Goal: Information Seeking & Learning: Learn about a topic

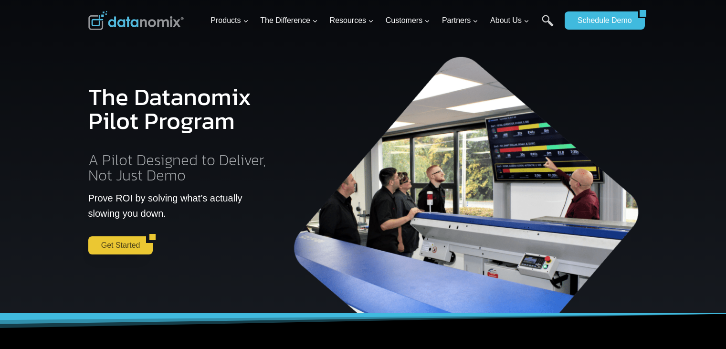
click at [105, 241] on link "Get Started" at bounding box center [117, 245] width 58 height 18
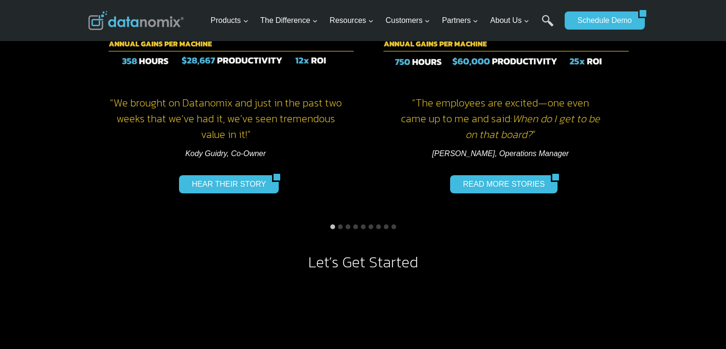
scroll to position [810, 0]
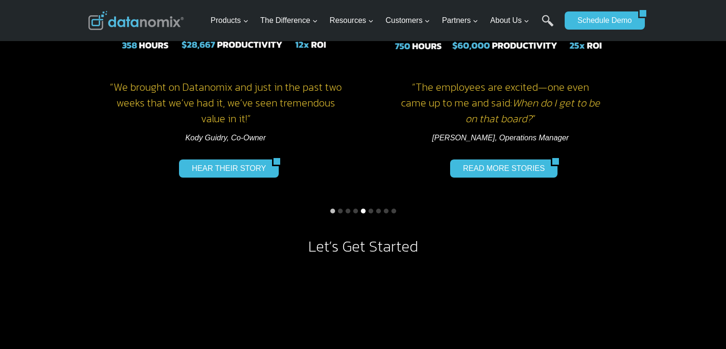
click at [361, 210] on button "Go to slide 5" at bounding box center [363, 210] width 5 height 5
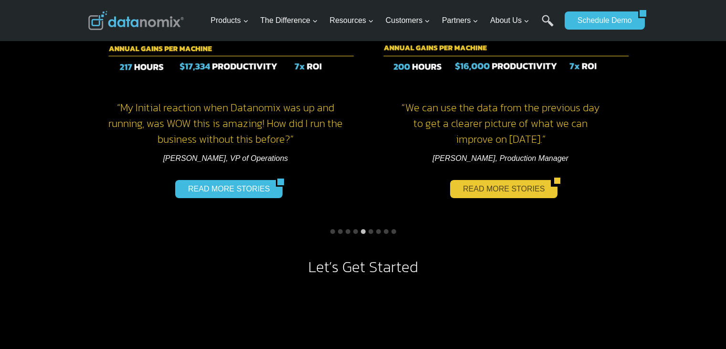
scroll to position [762, 0]
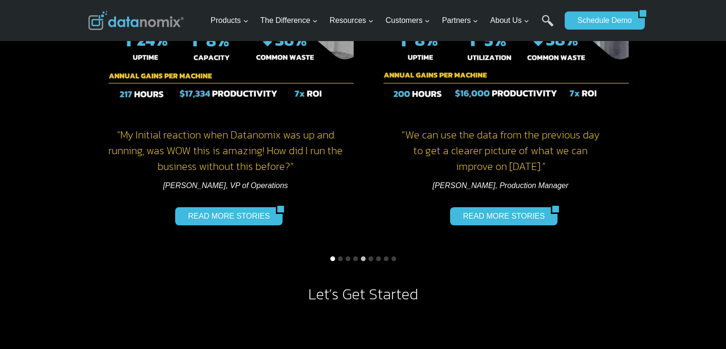
click at [332, 258] on button "Go to slide 1" at bounding box center [332, 258] width 5 height 5
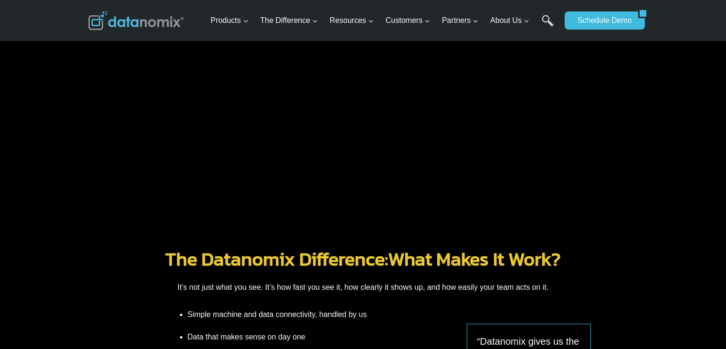
scroll to position [1096, 0]
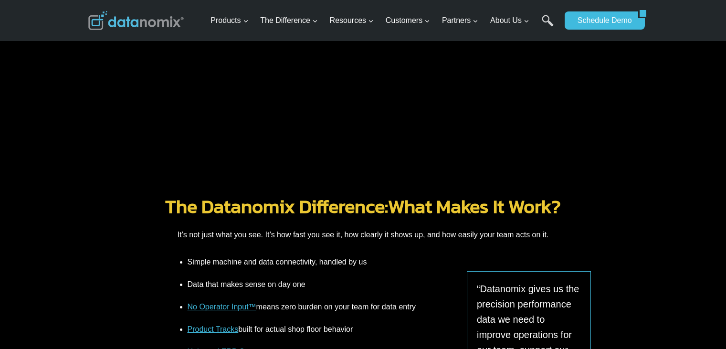
click at [234, 197] on link "The Datanomix Difference:" at bounding box center [276, 206] width 223 height 29
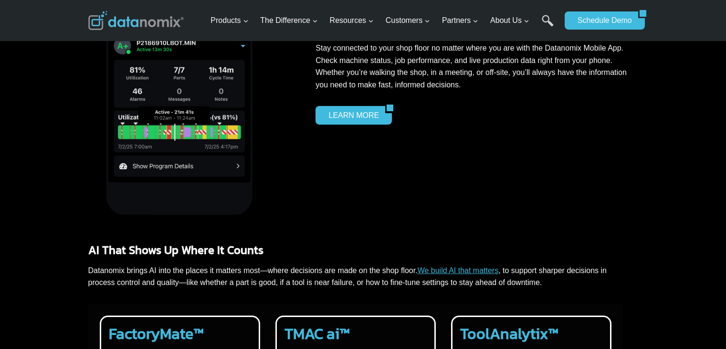
scroll to position [1717, 0]
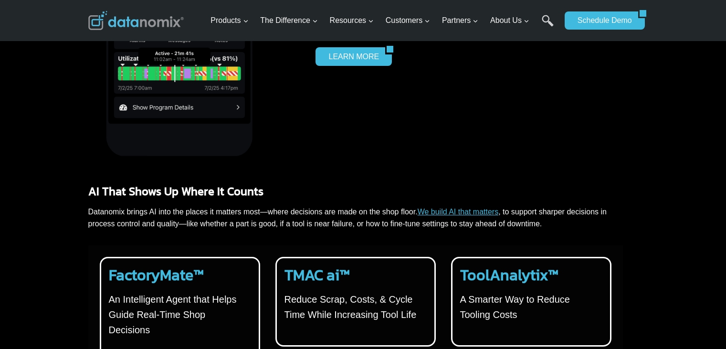
click at [447, 210] on link "We build AI that matters" at bounding box center [457, 212] width 81 height 8
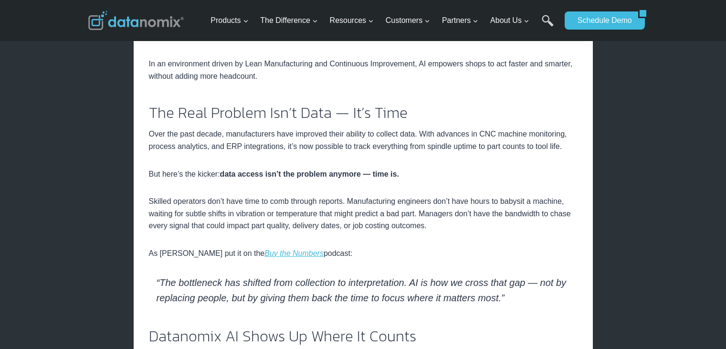
scroll to position [286, 0]
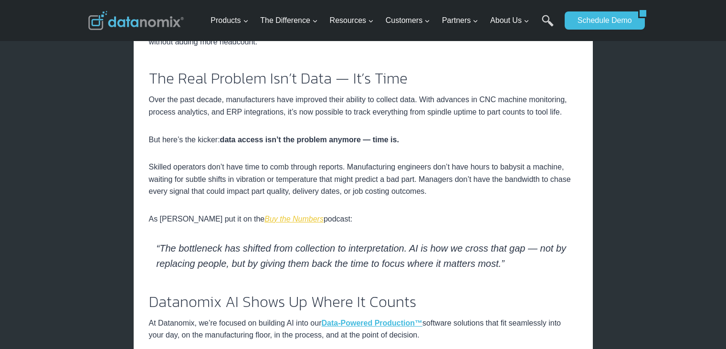
click at [264, 221] on em "Buy the Numbers" at bounding box center [293, 219] width 59 height 8
